Goal: Task Accomplishment & Management: Complete application form

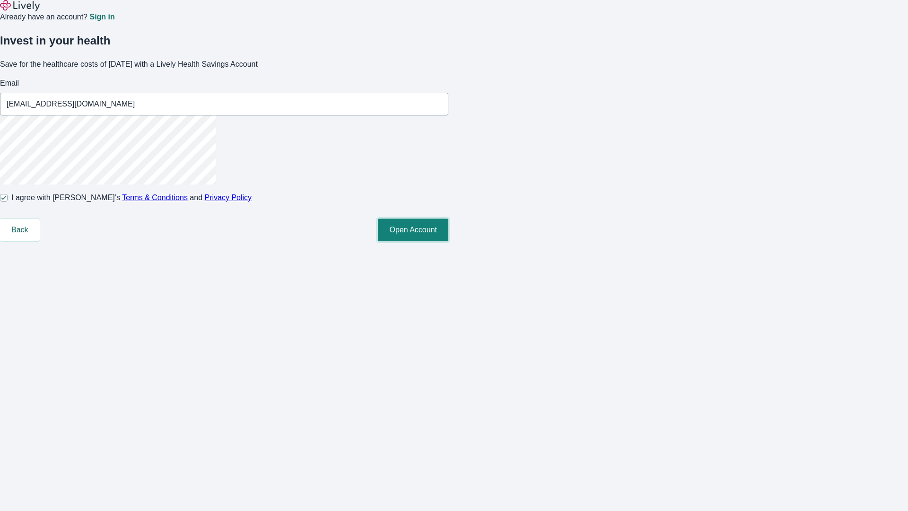
click at [448, 241] on button "Open Account" at bounding box center [413, 229] width 70 height 23
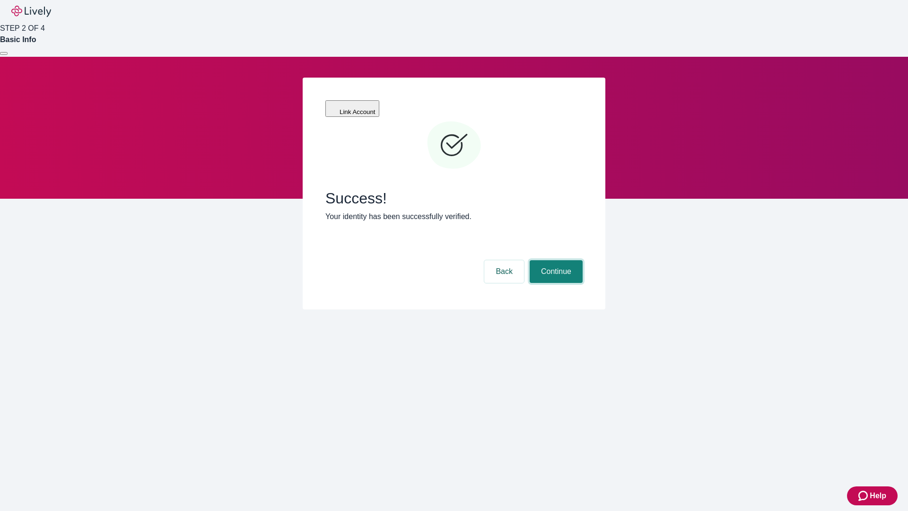
click at [555, 260] on button "Continue" at bounding box center [556, 271] width 53 height 23
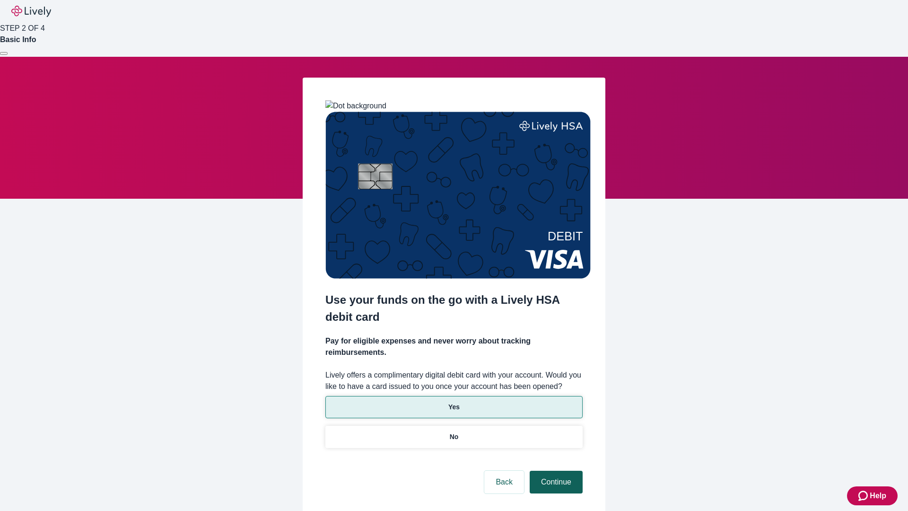
click at [453, 402] on p "Yes" at bounding box center [453, 407] width 11 height 10
click at [555, 470] on button "Continue" at bounding box center [556, 481] width 53 height 23
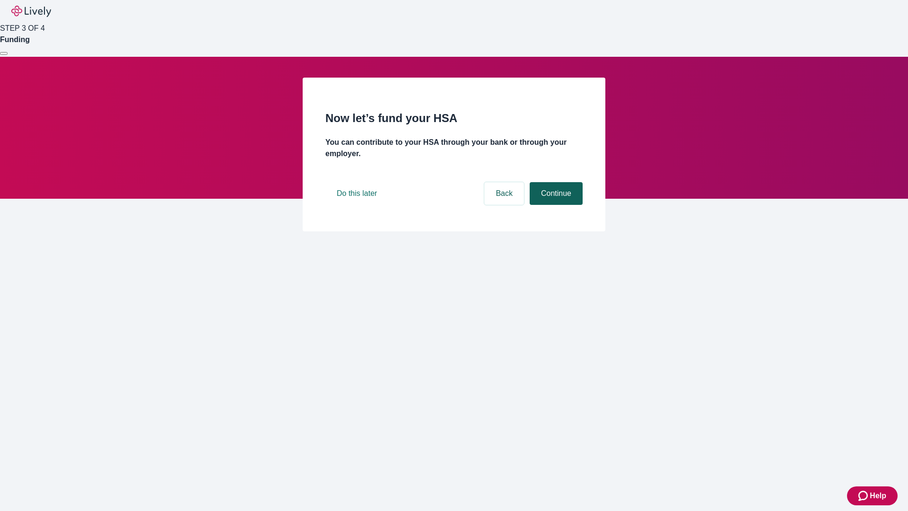
click at [555, 205] on button "Continue" at bounding box center [556, 193] width 53 height 23
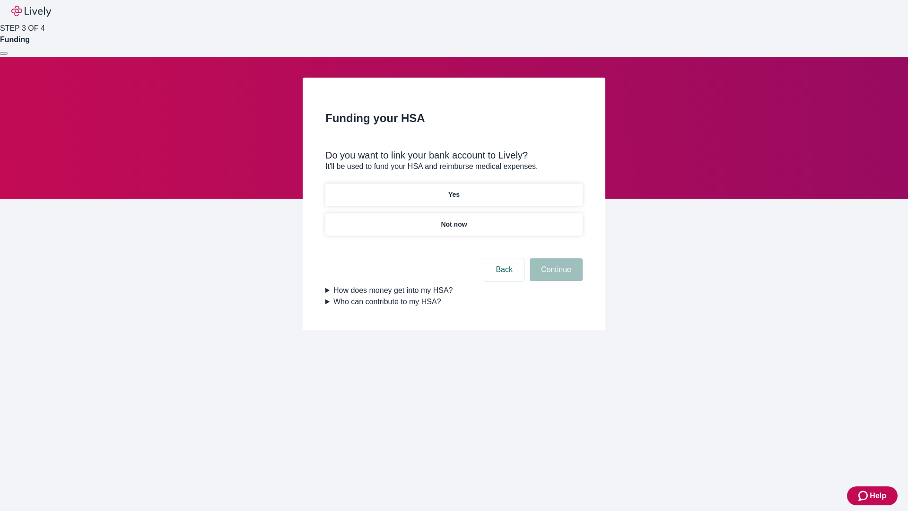
click at [453, 219] on p "Not now" at bounding box center [454, 224] width 26 height 10
click at [555, 275] on button "Continue" at bounding box center [556, 269] width 53 height 23
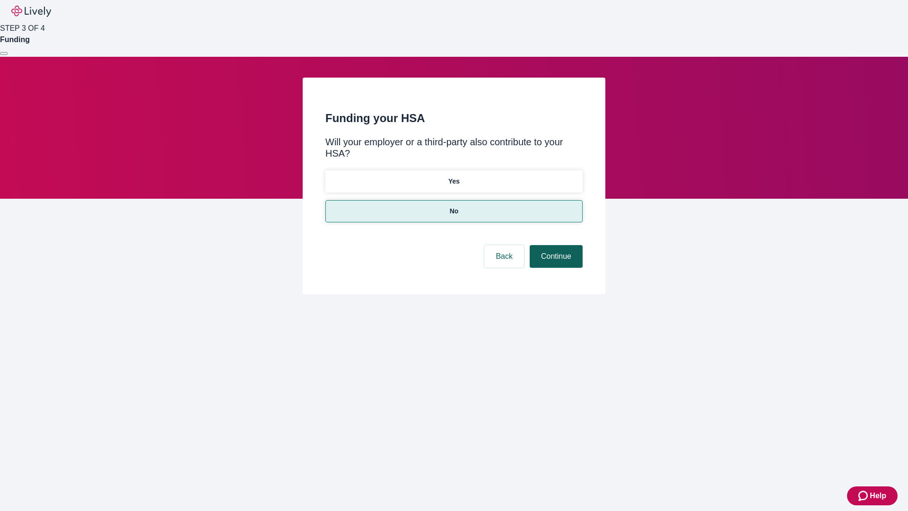
click at [555, 245] on button "Continue" at bounding box center [556, 256] width 53 height 23
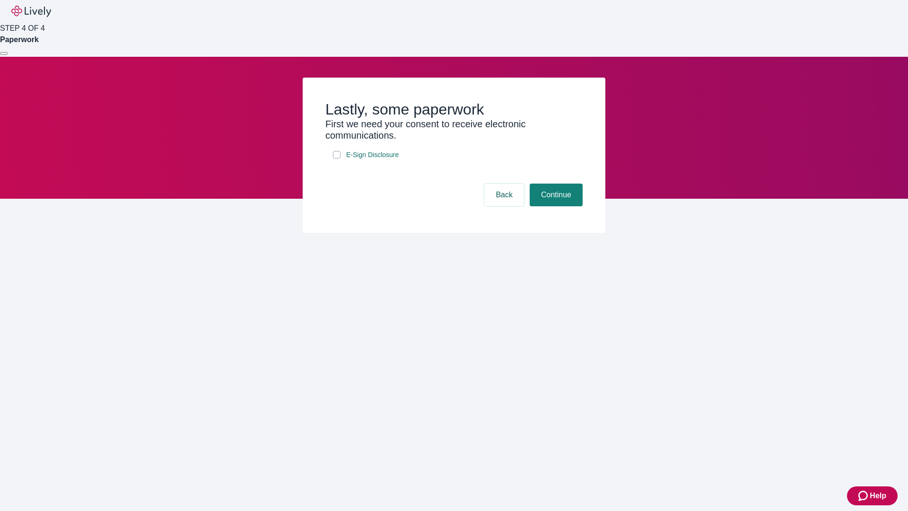
click at [337, 158] on input "E-Sign Disclosure" at bounding box center [337, 155] width 8 height 8
checkbox input "true"
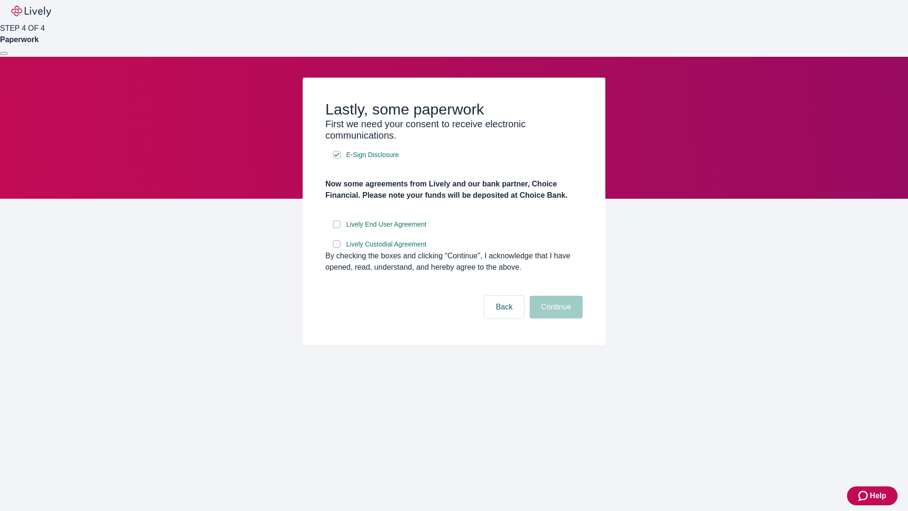
click at [337, 228] on input "Lively End User Agreement" at bounding box center [337, 224] width 8 height 8
checkbox input "true"
click at [337, 248] on input "Lively Custodial Agreement" at bounding box center [337, 244] width 8 height 8
checkbox input "true"
click at [555, 318] on button "Continue" at bounding box center [556, 307] width 53 height 23
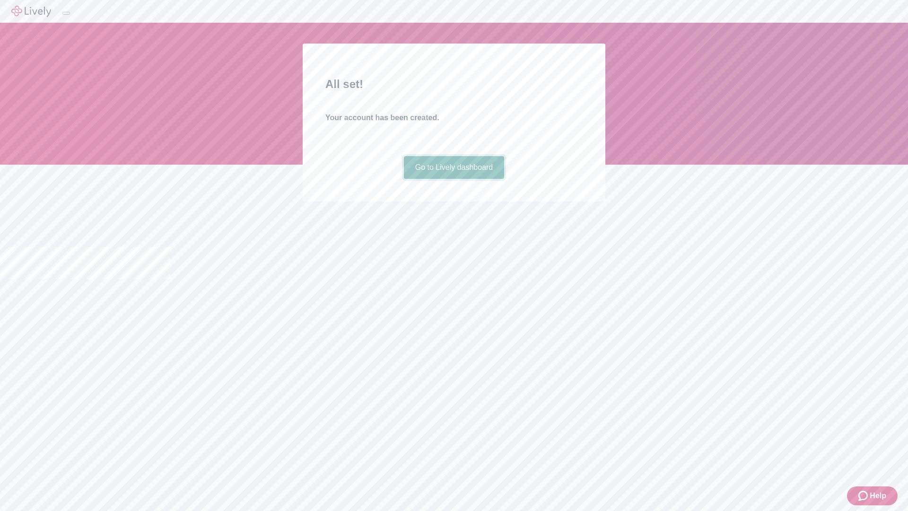
click at [453, 179] on link "Go to Lively dashboard" at bounding box center [454, 167] width 101 height 23
